Goal: Transaction & Acquisition: Purchase product/service

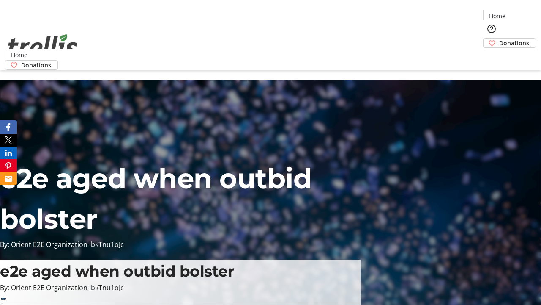
click at [500, 38] on span "Donations" at bounding box center [515, 42] width 30 height 9
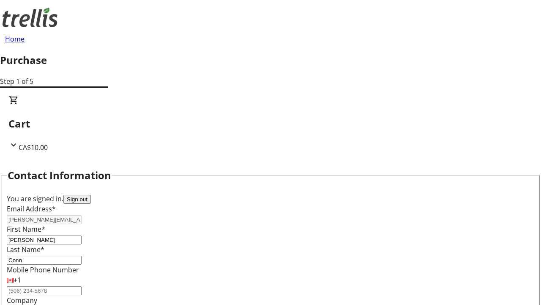
select select "BC"
select select "CA"
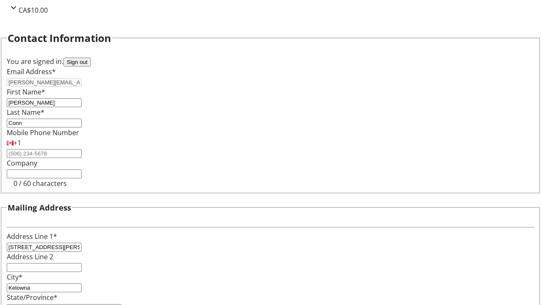
type input "V1Y 0C2"
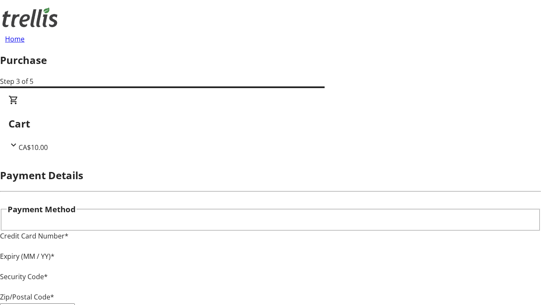
type input "V1Y 0C2"
